Goal: Task Accomplishment & Management: Use online tool/utility

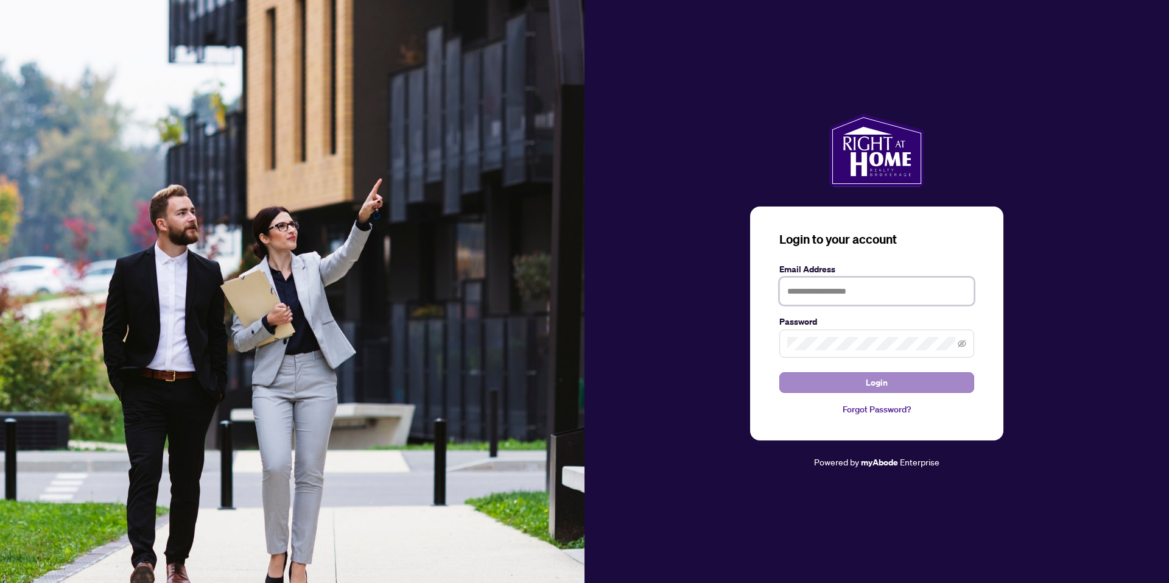
type input "**********"
click at [906, 376] on button "Login" at bounding box center [877, 382] width 195 height 21
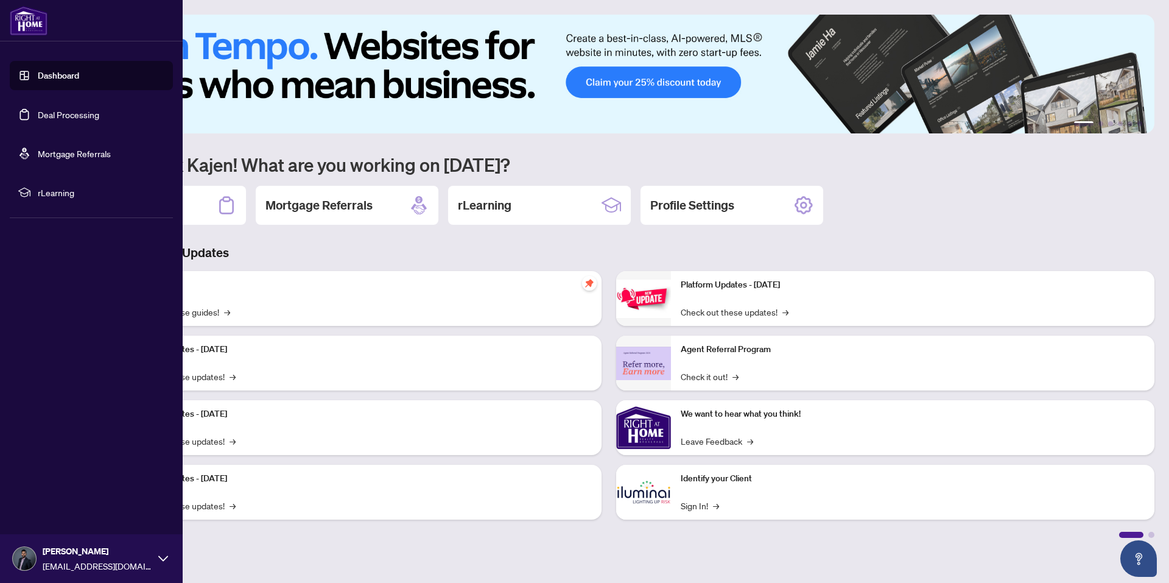
click at [38, 116] on link "Deal Processing" at bounding box center [69, 114] width 62 height 11
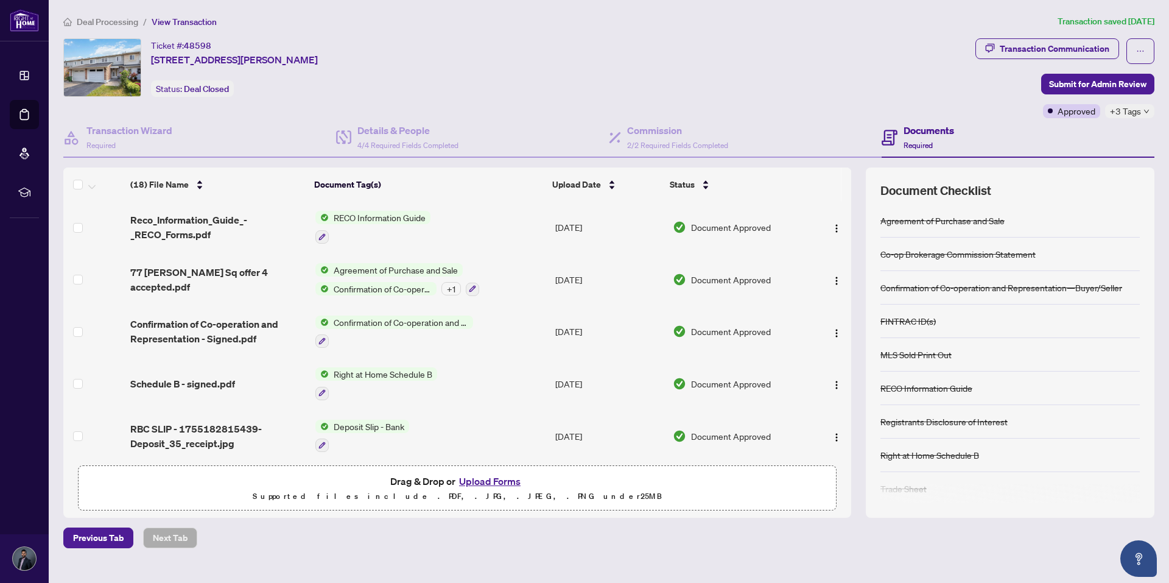
scroll to position [665, 0]
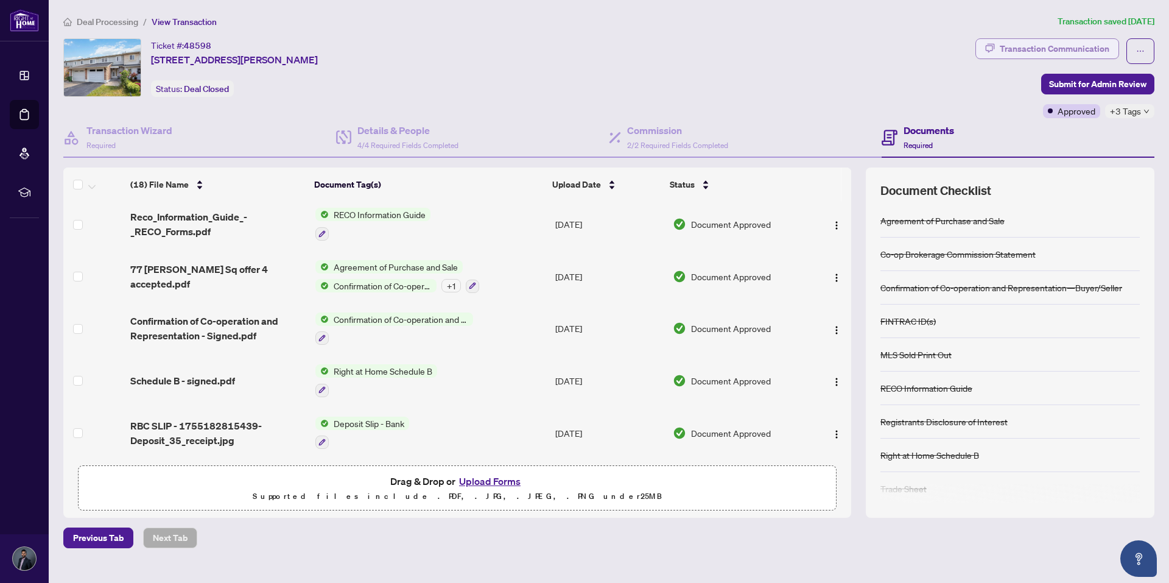
click at [1027, 40] on div "Transaction Communication" at bounding box center [1055, 48] width 110 height 19
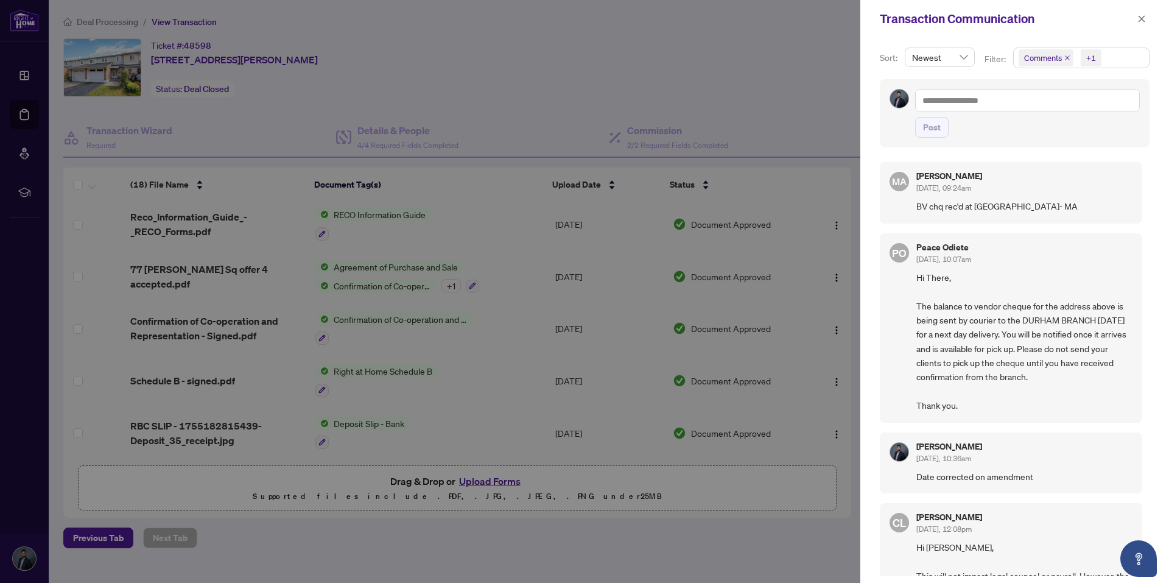
click at [755, 75] on div at bounding box center [584, 291] width 1169 height 583
